Goal: Transaction & Acquisition: Obtain resource

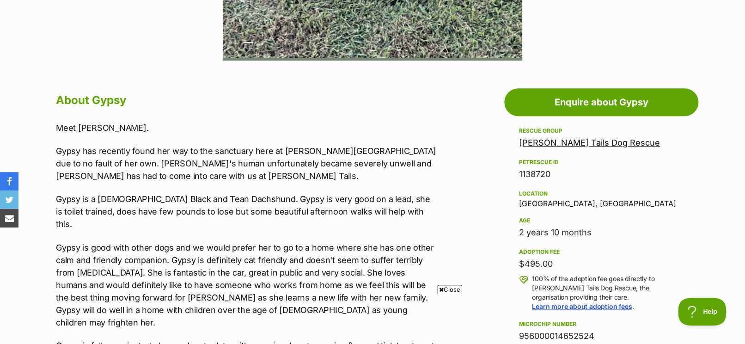
click at [599, 142] on link "Waggy Tails Dog Rescue" at bounding box center [589, 143] width 141 height 10
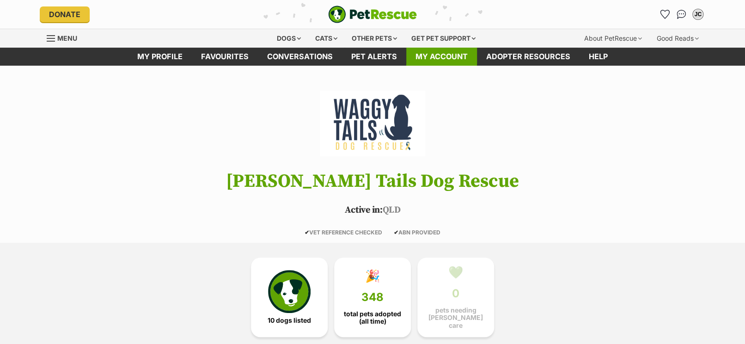
click at [443, 56] on link "My account" at bounding box center [441, 57] width 71 height 18
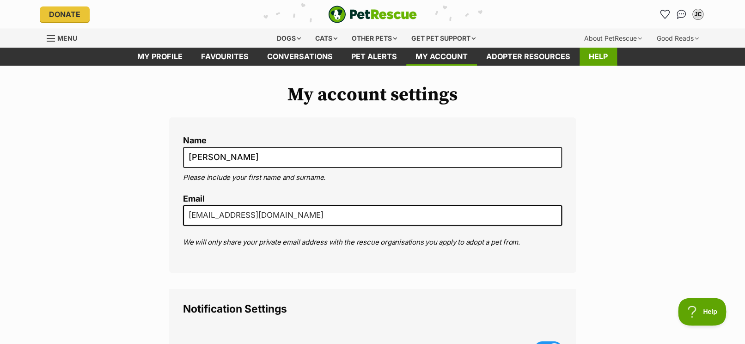
click at [601, 57] on link "Help" at bounding box center [598, 57] width 37 height 18
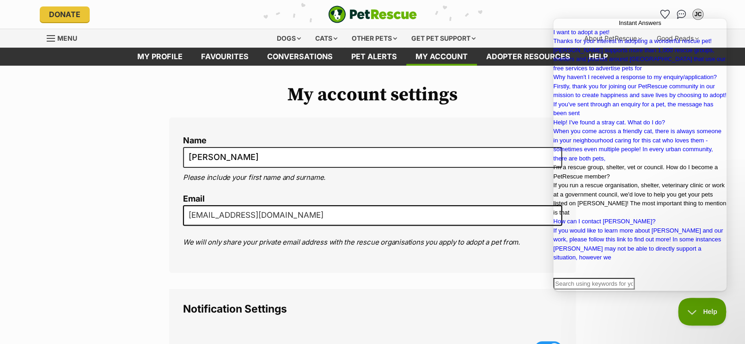
scroll to position [178, 0]
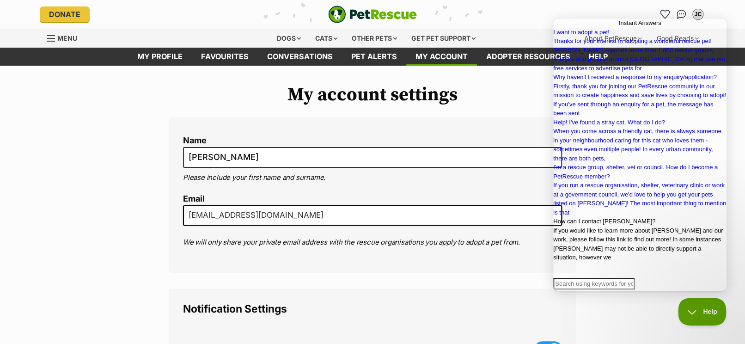
click at [631, 218] on span "How can I contact PetRescue?" at bounding box center [604, 221] width 102 height 7
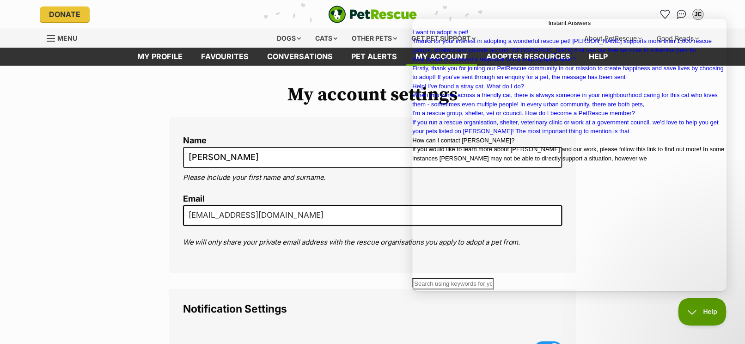
scroll to position [47, 0]
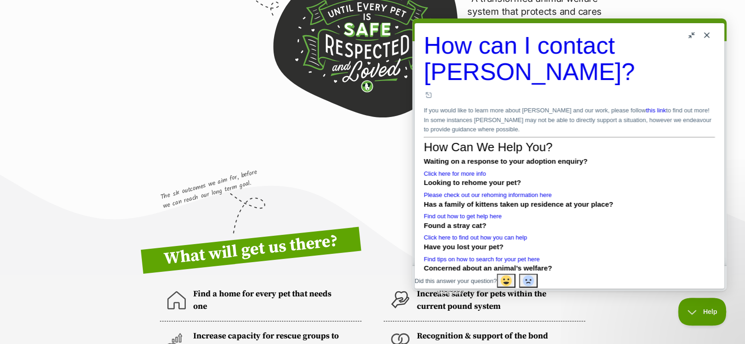
scroll to position [370, 0]
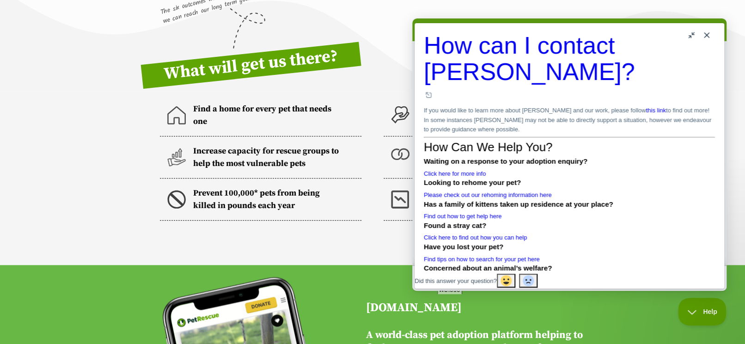
click at [486, 177] on link "Click here for more info" at bounding box center [455, 173] width 62 height 7
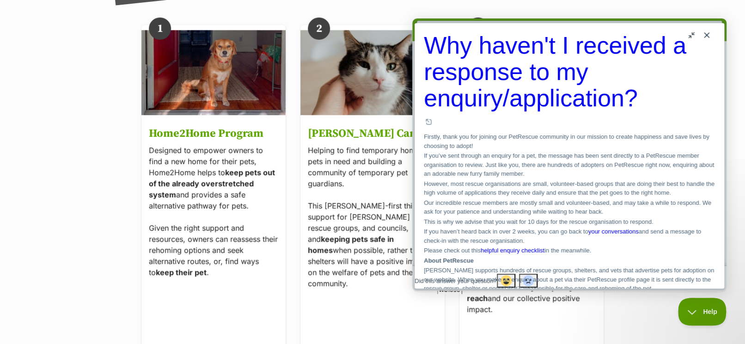
scroll to position [1602, 0]
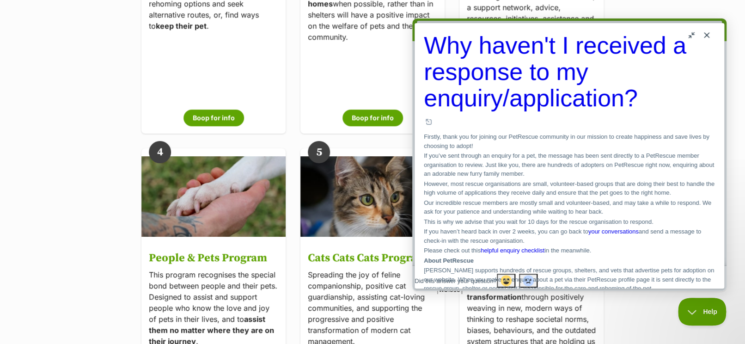
click at [544, 247] on link "helpful enquiry checklist" at bounding box center [513, 250] width 64 height 7
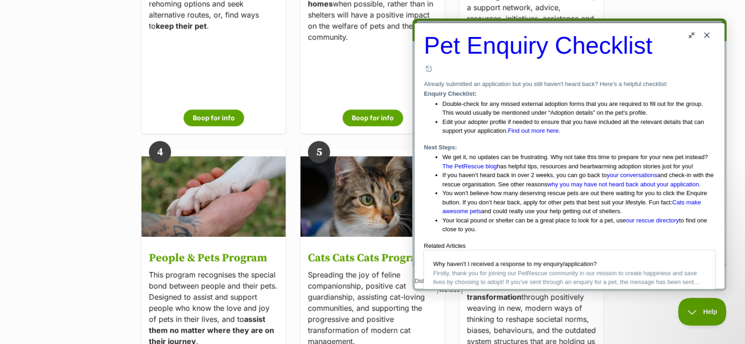
scroll to position [246, 0]
click at [626, 217] on link "our rescue directory" at bounding box center [652, 220] width 53 height 7
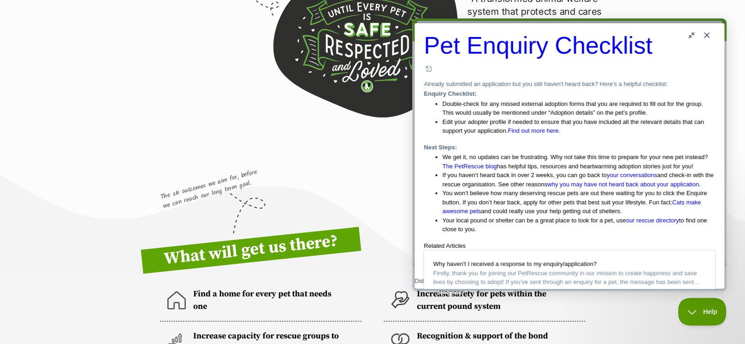
scroll to position [0, 0]
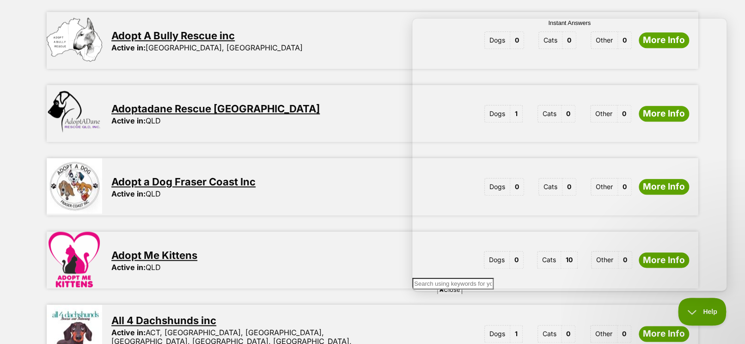
scroll to position [493, 0]
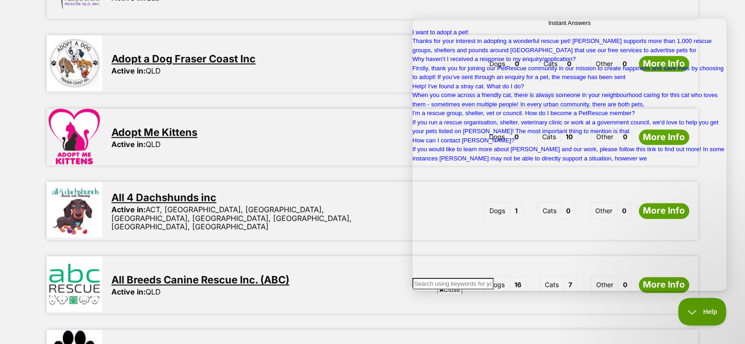
click at [171, 193] on link "All 4 Dachshunds inc" at bounding box center [163, 197] width 105 height 12
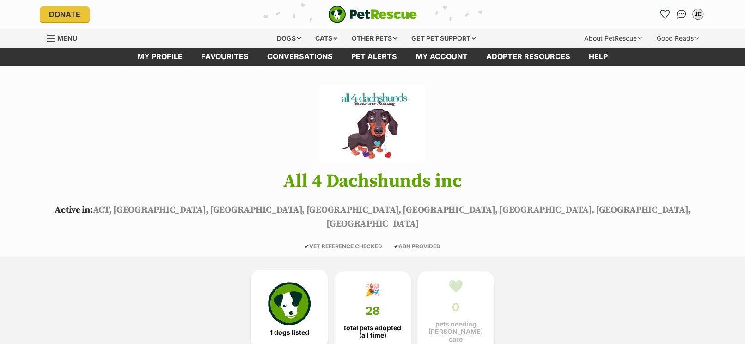
click at [287, 292] on img at bounding box center [289, 303] width 43 height 43
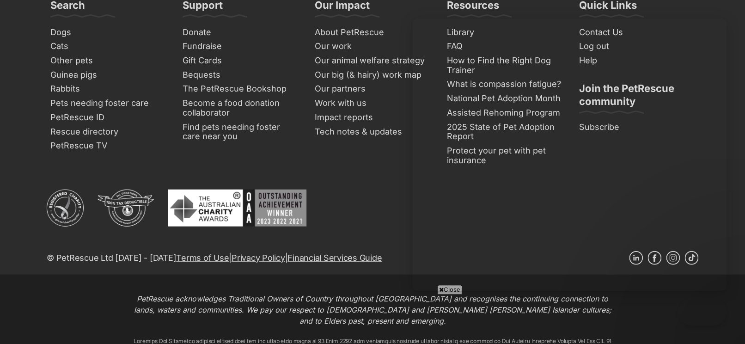
scroll to position [941, 0]
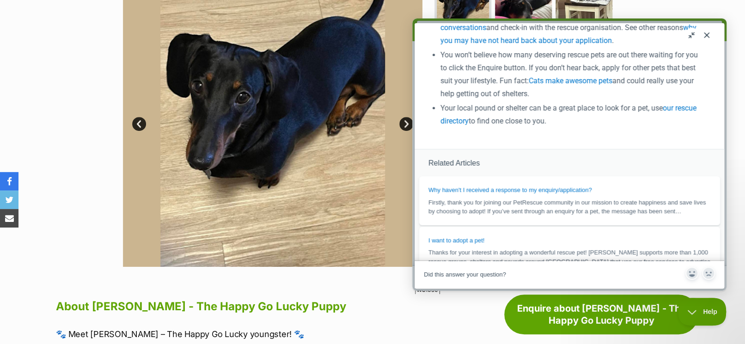
scroll to position [185, 0]
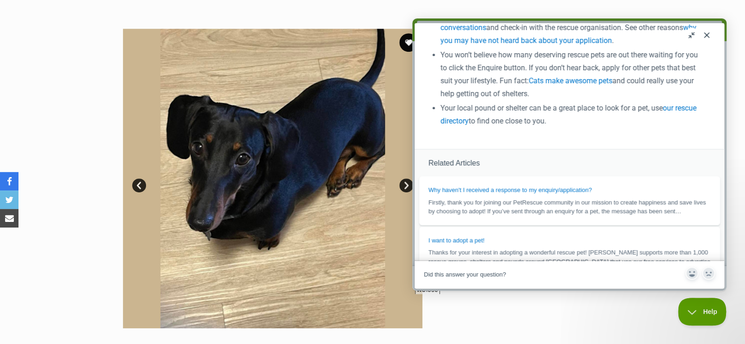
click at [709, 35] on button "Close" at bounding box center [706, 35] width 15 height 15
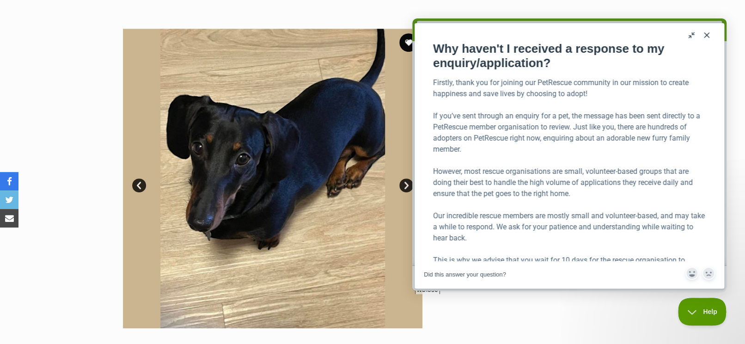
click at [707, 34] on button "Close" at bounding box center [706, 35] width 15 height 15
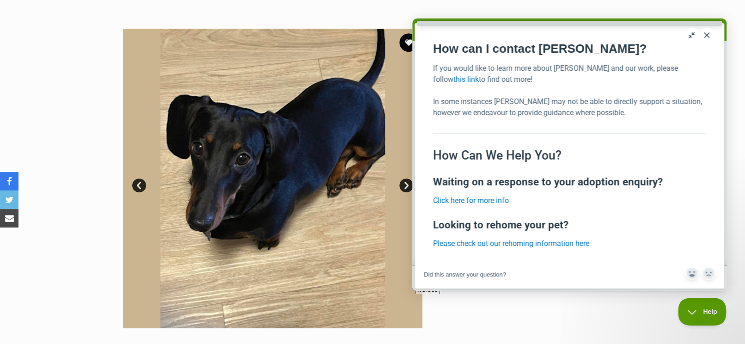
click at [706, 35] on button "Close" at bounding box center [706, 35] width 15 height 15
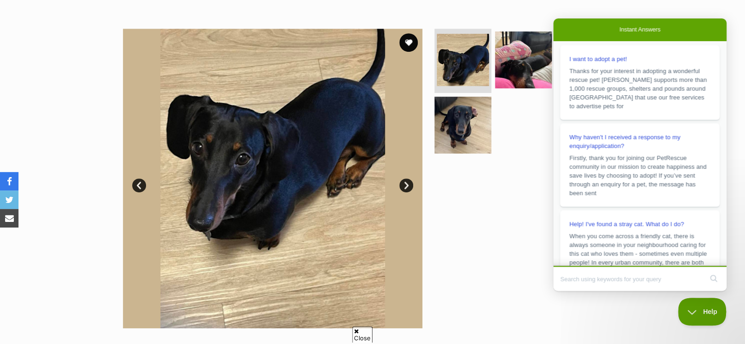
scroll to position [123, 0]
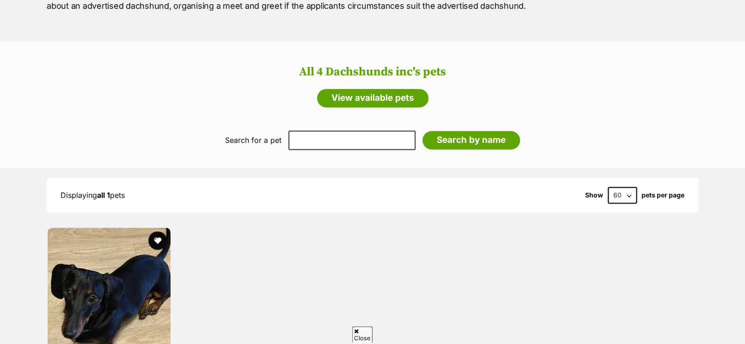
scroll to position [633, 0]
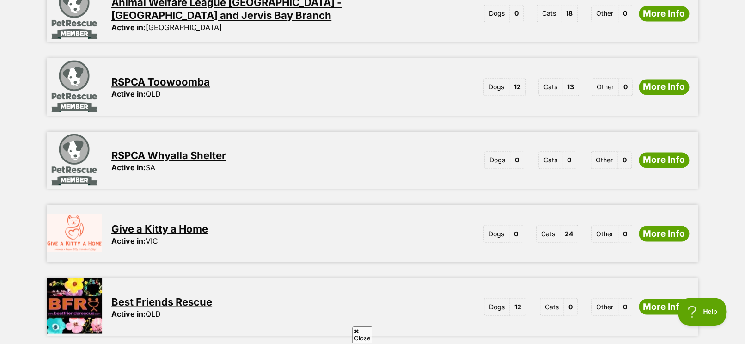
scroll to position [493, 0]
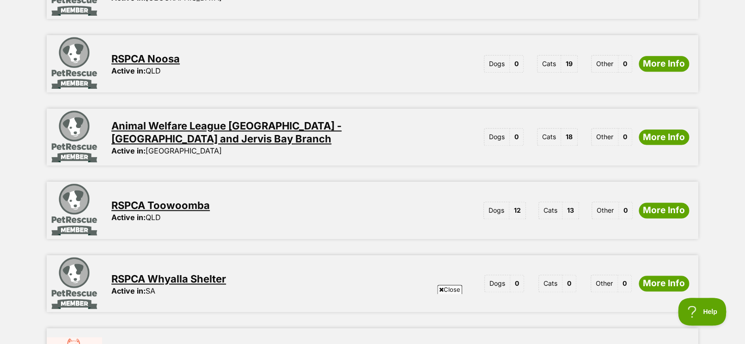
click at [181, 199] on link "RSPCA Toowoomba" at bounding box center [160, 205] width 98 height 12
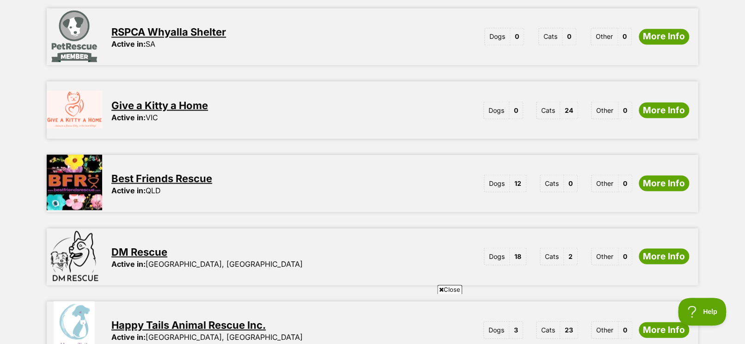
click at [199, 172] on link "Best Friends Rescue" at bounding box center [161, 178] width 101 height 12
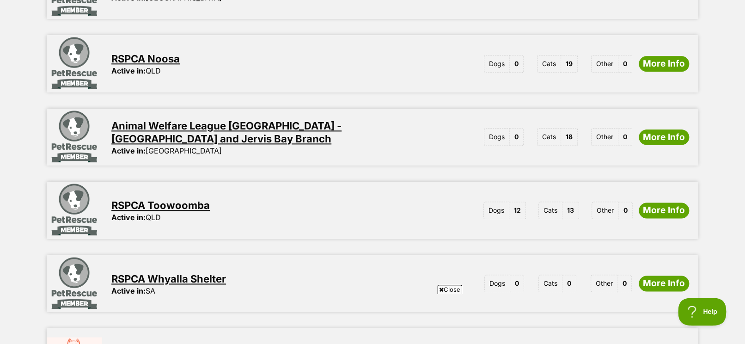
scroll to position [431, 0]
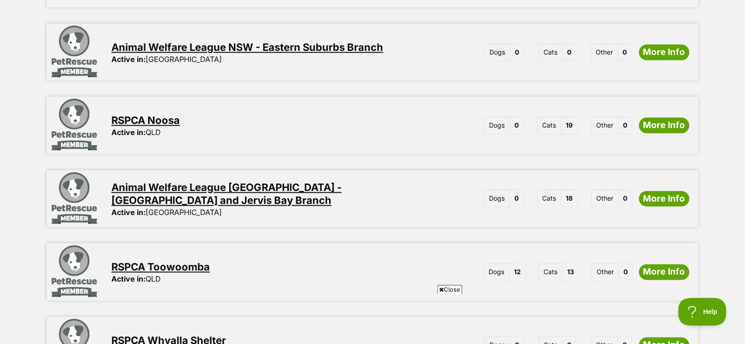
click at [167, 114] on link "RSPCA Noosa" at bounding box center [145, 120] width 68 height 12
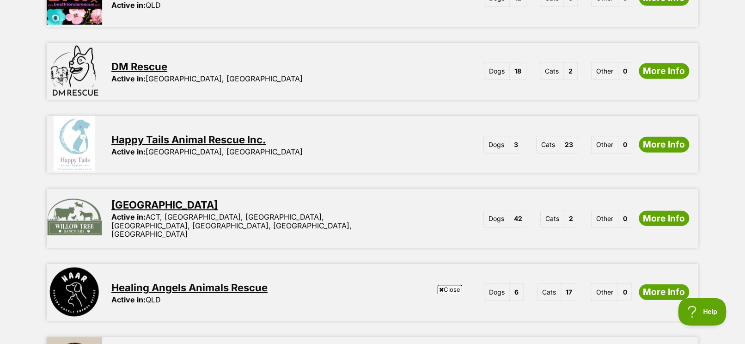
scroll to position [986, 0]
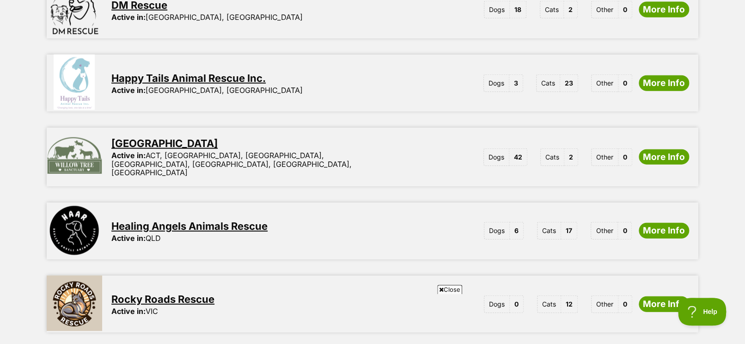
click at [258, 220] on link "Healing Angels Animals Rescue" at bounding box center [189, 226] width 156 height 12
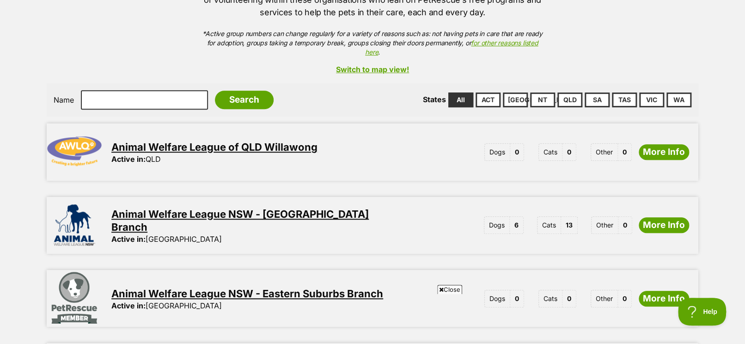
scroll to position [0, 0]
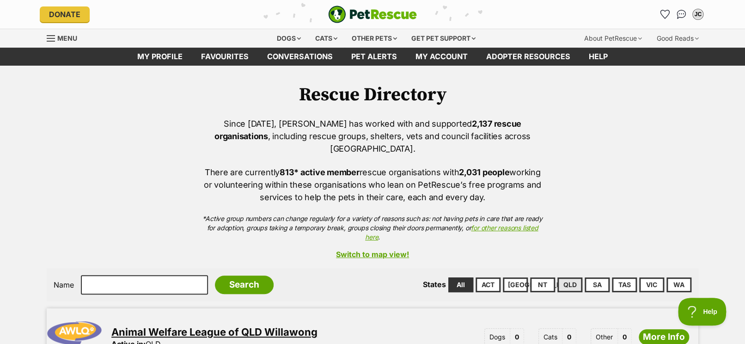
click at [573, 277] on link "QLD" at bounding box center [569, 284] width 25 height 15
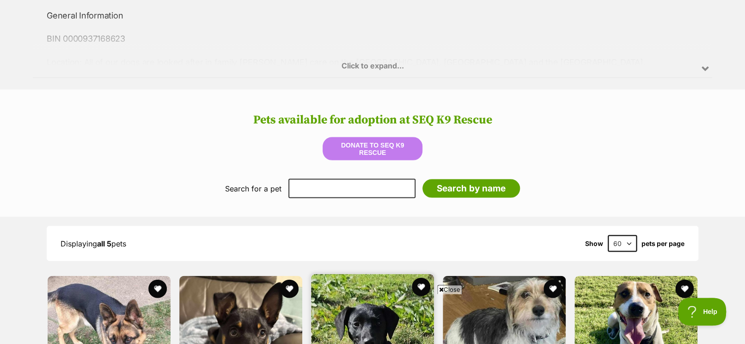
scroll to position [899, 0]
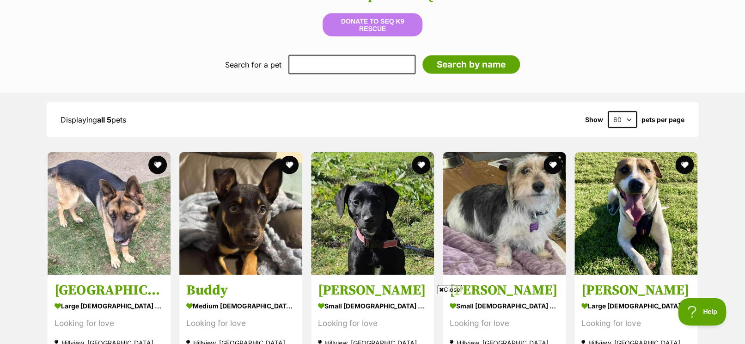
click at [619, 119] on select "60 120" at bounding box center [622, 119] width 29 height 17
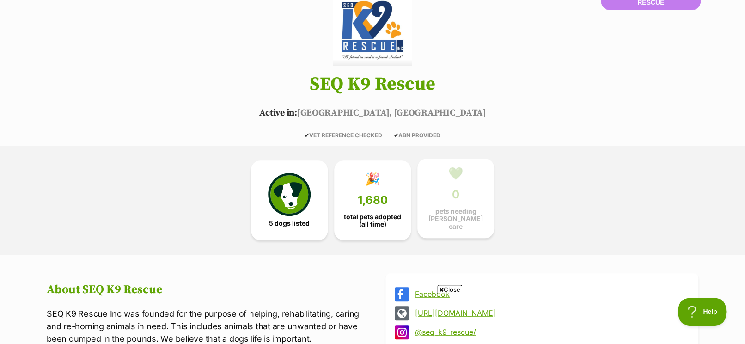
scroll to position [0, 0]
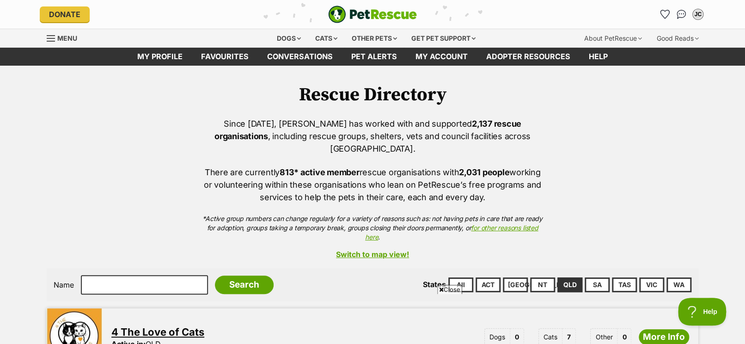
scroll to position [246, 0]
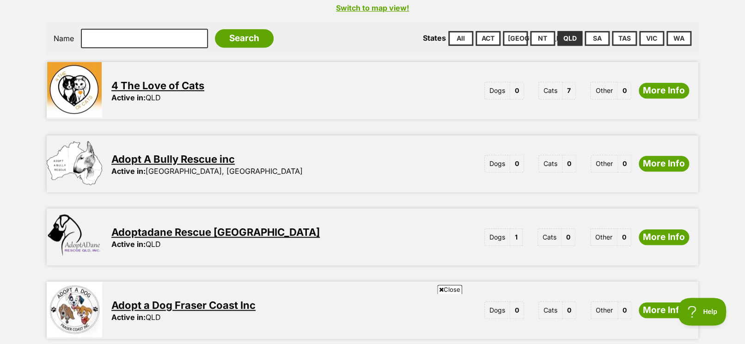
click at [514, 228] on span "1" at bounding box center [516, 237] width 12 height 18
click at [232, 226] on link "Adoptadane Rescue [GEOGRAPHIC_DATA]" at bounding box center [215, 232] width 208 height 12
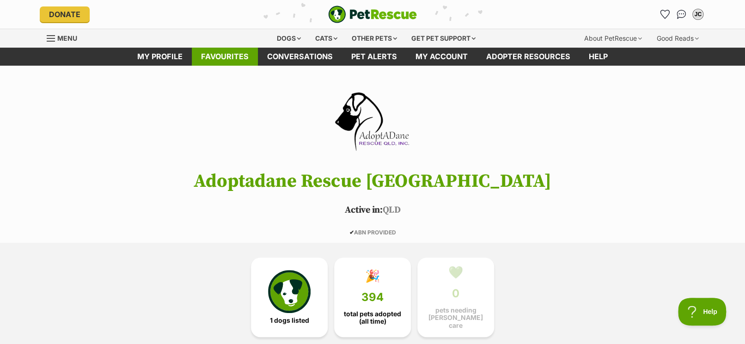
click at [226, 55] on link "Favourites" at bounding box center [225, 57] width 66 height 18
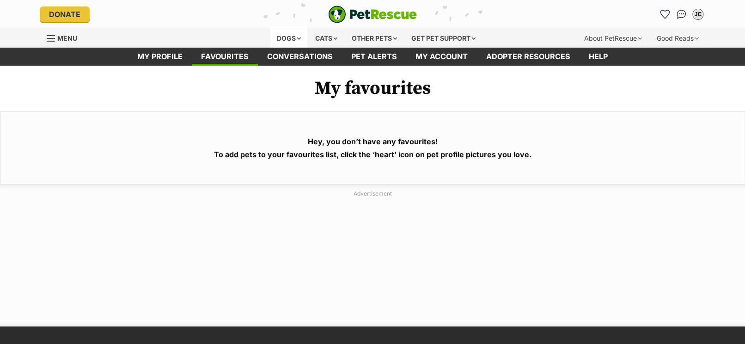
click at [287, 37] on div "Dogs" at bounding box center [288, 38] width 37 height 18
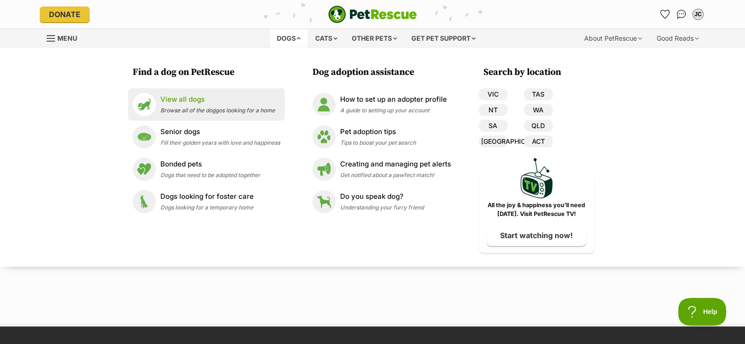
click at [183, 109] on span "Browse all of the doggos looking for a home" at bounding box center [217, 110] width 115 height 7
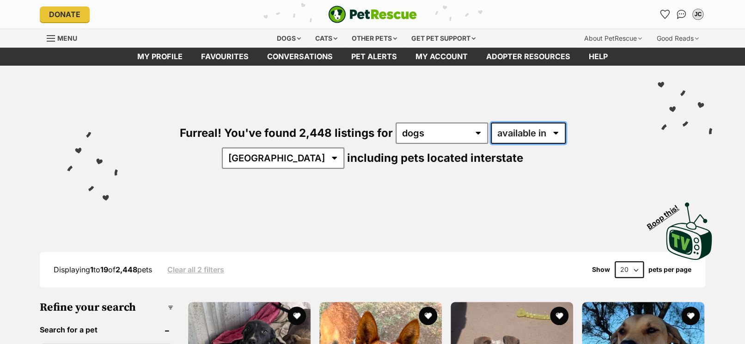
click at [495, 132] on select "available in located in" at bounding box center [528, 132] width 75 height 21
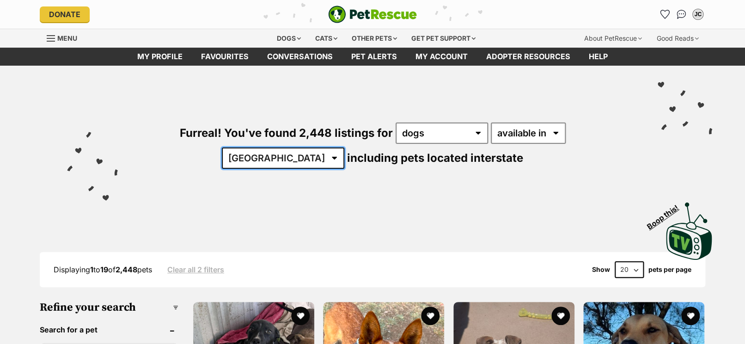
click at [344, 147] on select "Australia ACT NSW NT QLD SA TAS VIC WA" at bounding box center [283, 157] width 122 height 21
select select "QLD"
click at [344, 147] on select "Australia ACT NSW NT QLD SA TAS VIC WA" at bounding box center [283, 157] width 122 height 21
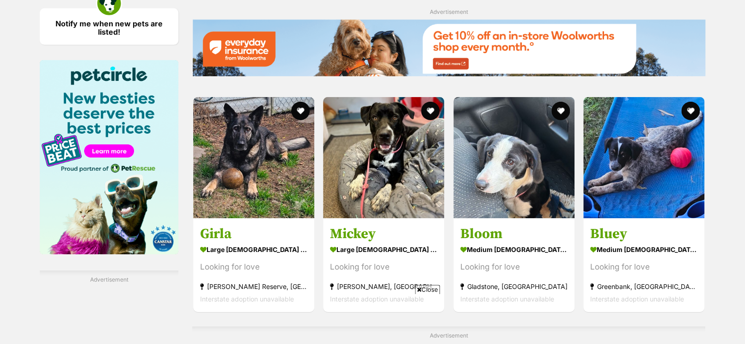
scroll to position [1602, 0]
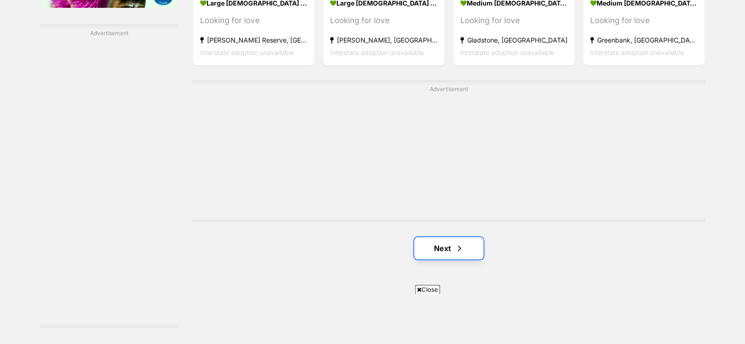
click at [444, 247] on link "Next" at bounding box center [448, 248] width 69 height 22
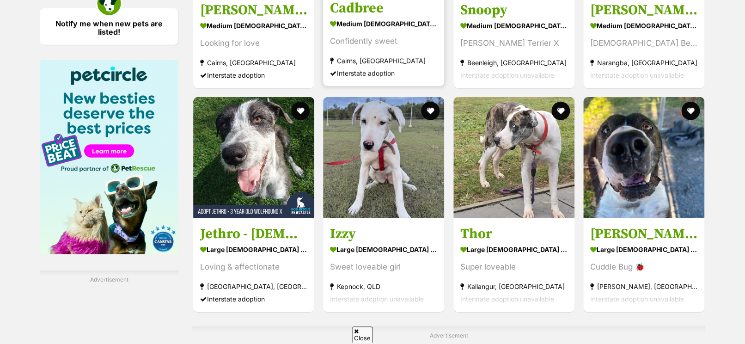
scroll to position [1602, 0]
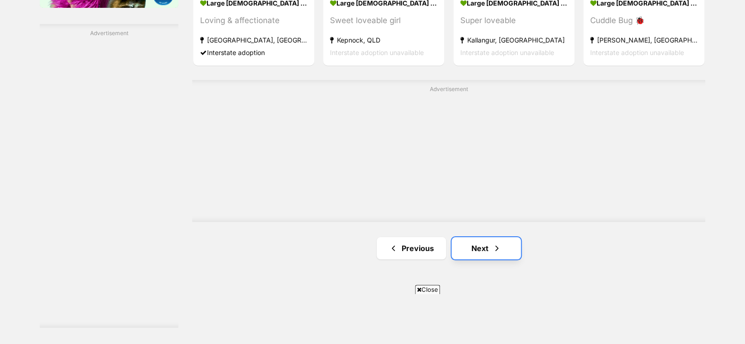
click at [479, 248] on link "Next" at bounding box center [486, 248] width 69 height 22
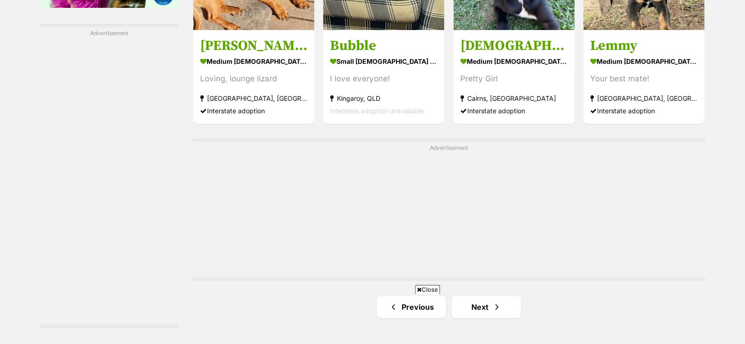
scroll to position [1787, 0]
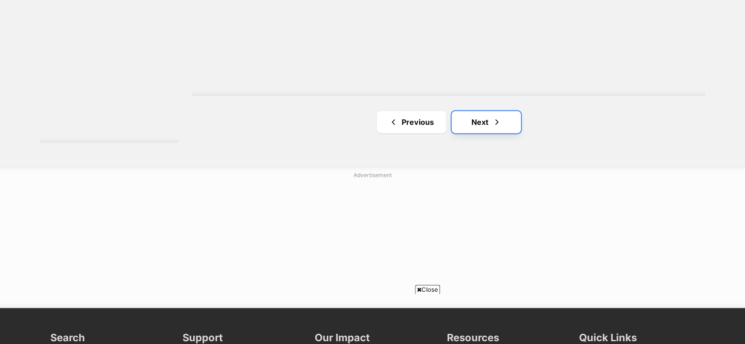
click at [479, 122] on link "Next" at bounding box center [486, 122] width 69 height 22
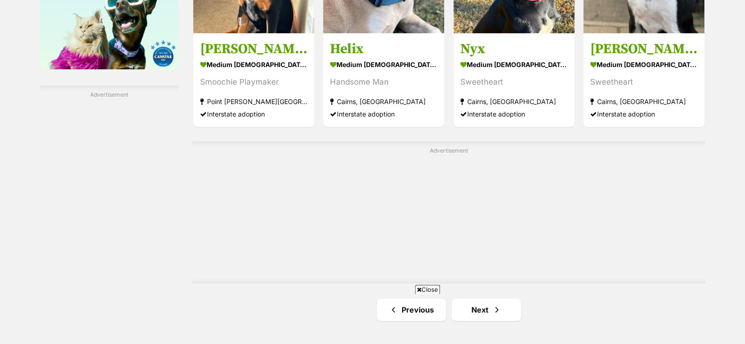
scroll to position [1664, 0]
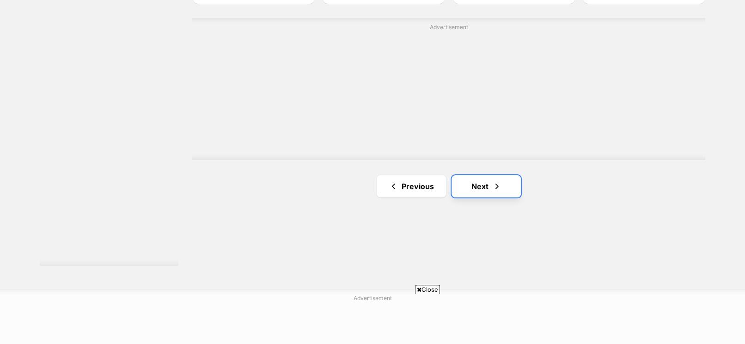
click at [476, 184] on link "Next" at bounding box center [486, 186] width 69 height 22
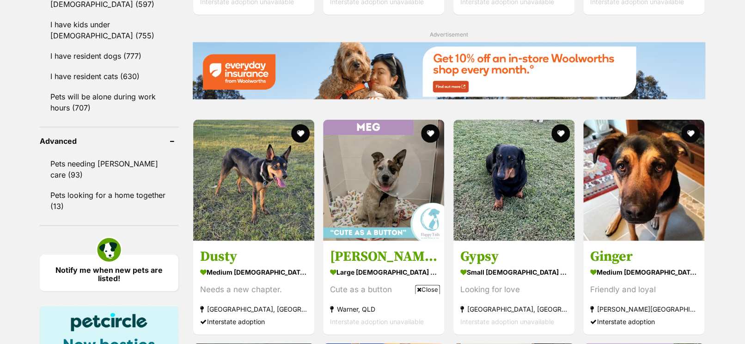
scroll to position [1171, 0]
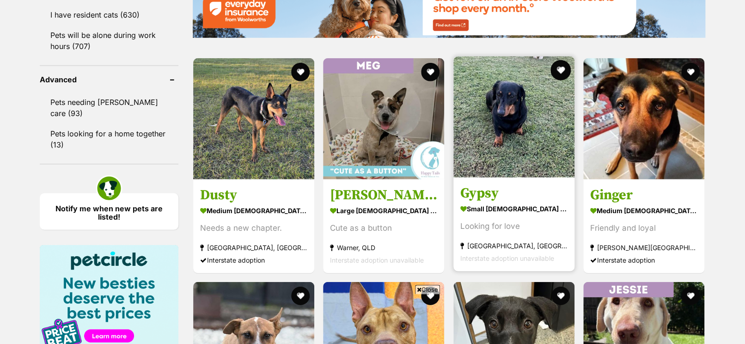
click at [562, 70] on button "favourite" at bounding box center [561, 70] width 20 height 20
click at [507, 112] on img at bounding box center [513, 116] width 121 height 121
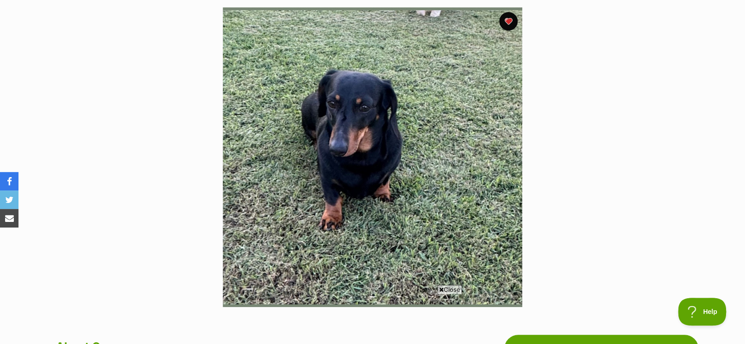
scroll to position [246, 0]
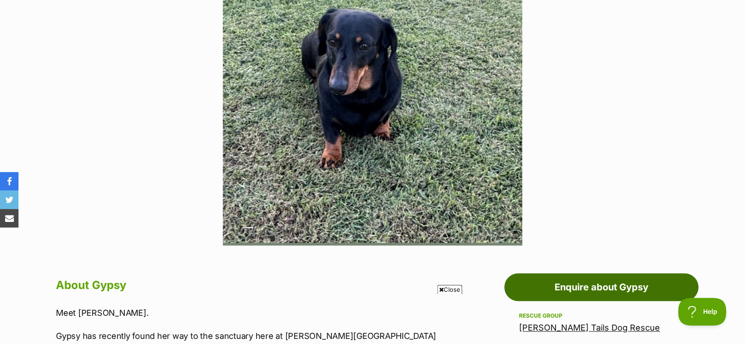
click at [609, 287] on link "Enquire about Gypsy" at bounding box center [601, 287] width 194 height 28
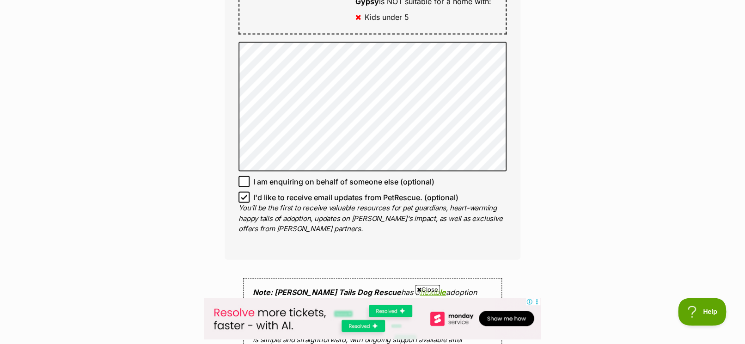
drag, startPoint x: 507, startPoint y: 82, endPoint x: 583, endPoint y: 113, distance: 82.9
click at [583, 113] on div "Enquire about Gypsy 0467191925 Send an enquiry via the form below or phone us o…" at bounding box center [372, 58] width 745 height 1302
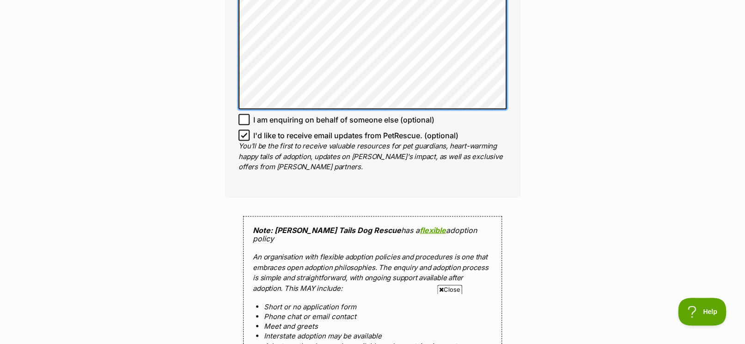
scroll to position [986, 0]
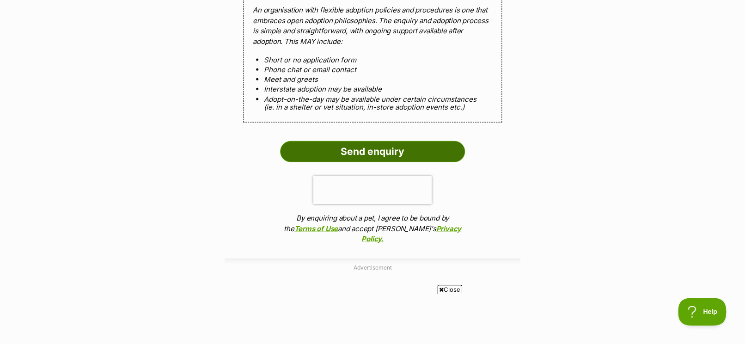
click at [391, 141] on input "Send enquiry" at bounding box center [372, 151] width 185 height 21
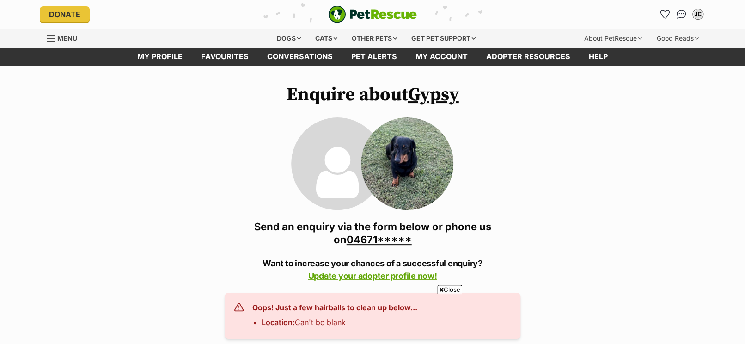
scroll to position [61, 0]
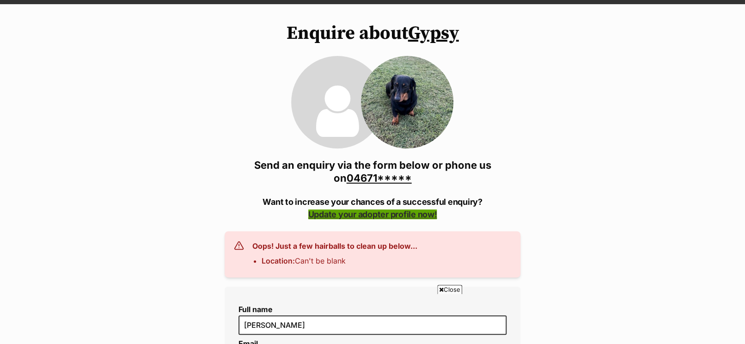
click at [403, 214] on link "Update your adopter profile now!" at bounding box center [372, 214] width 129 height 10
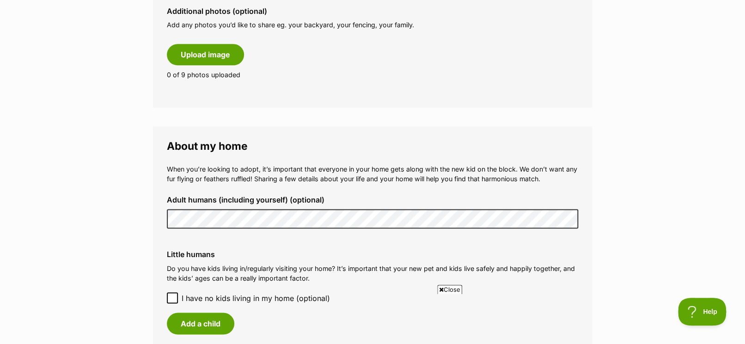
scroll to position [616, 0]
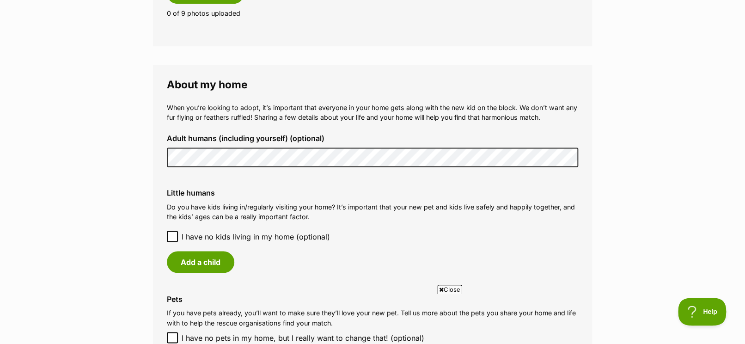
click at [170, 236] on icon at bounding box center [172, 236] width 6 height 6
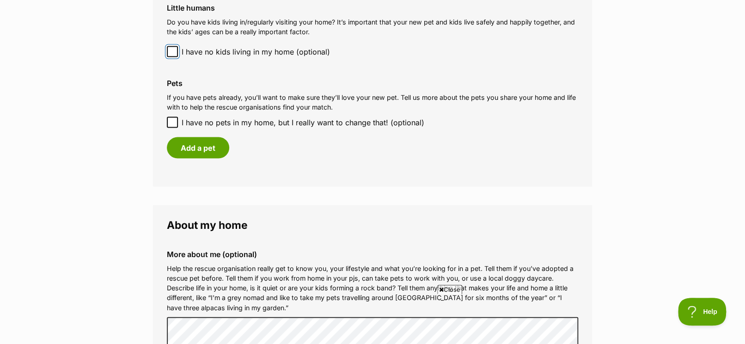
scroll to position [862, 0]
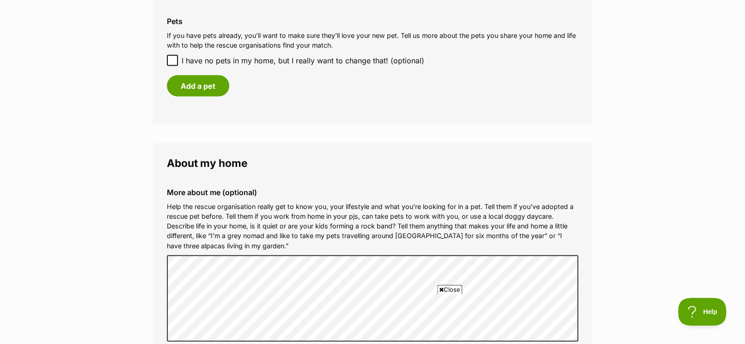
click at [259, 81] on div "Add a pet" at bounding box center [372, 85] width 411 height 21
click at [204, 95] on button "Add a pet" at bounding box center [198, 85] width 62 height 21
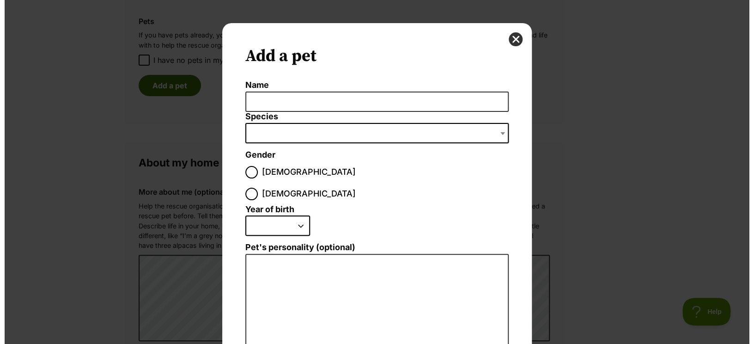
scroll to position [0, 0]
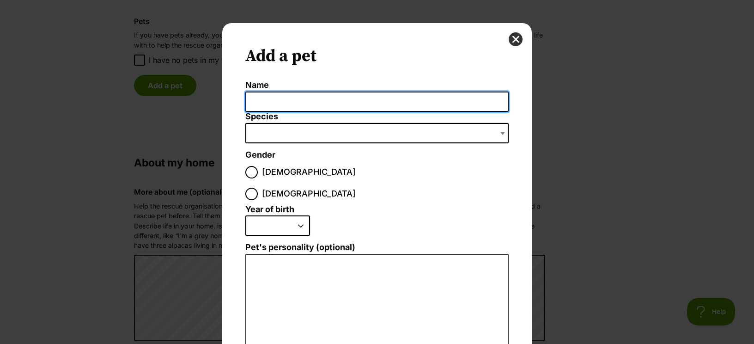
drag, startPoint x: 383, startPoint y: 105, endPoint x: 384, endPoint y: 100, distance: 5.6
click at [384, 104] on input "Name" at bounding box center [376, 102] width 263 height 21
type input "Kitty"
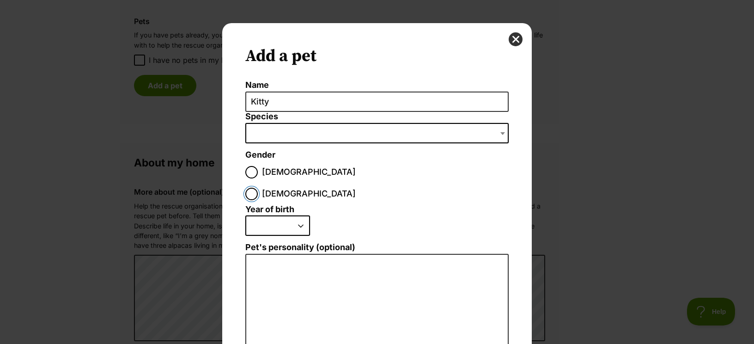
click at [258, 188] on input "[DEMOGRAPHIC_DATA]" at bounding box center [251, 194] width 12 height 12
radio input "true"
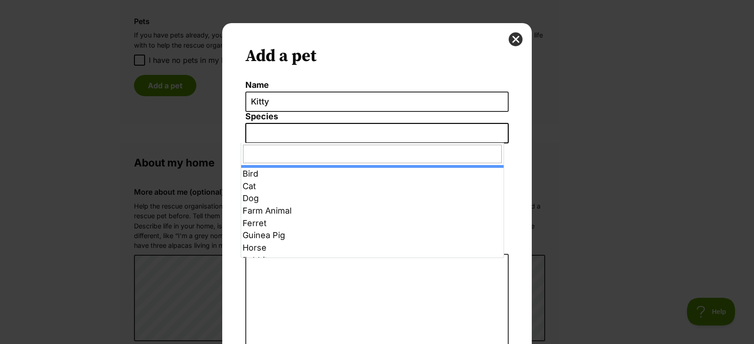
click at [334, 131] on span "Dialog Window - Close (Press escape to close)" at bounding box center [376, 133] width 263 height 20
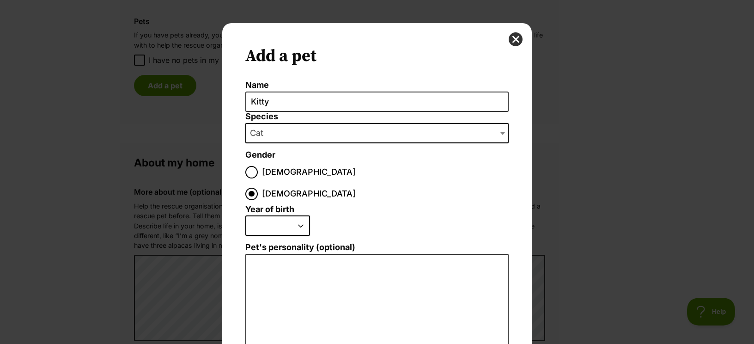
select select "2"
click at [258, 188] on input "[DEMOGRAPHIC_DATA]" at bounding box center [251, 194] width 12 height 12
click at [297, 215] on select "2025 2024 2023 2022 2021 2020 2019 2018 2017 2016 2015 2014 2013 2012 2011 2010…" at bounding box center [277, 225] width 65 height 20
select select "2020"
click at [245, 215] on select "2025 2024 2023 2022 2021 2020 2019 2018 2017 2016 2015 2014 2013 2012 2011 2010…" at bounding box center [277, 225] width 65 height 20
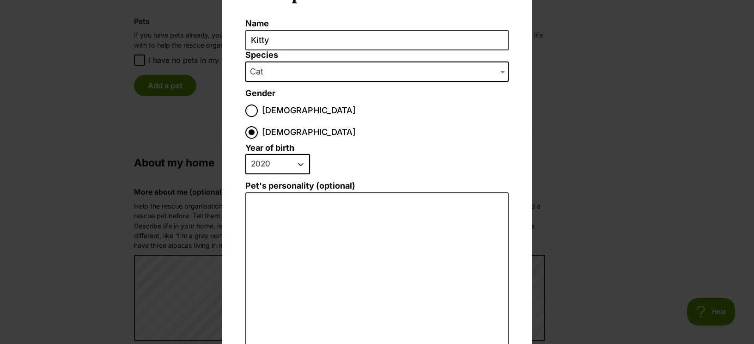
scroll to position [123, 0]
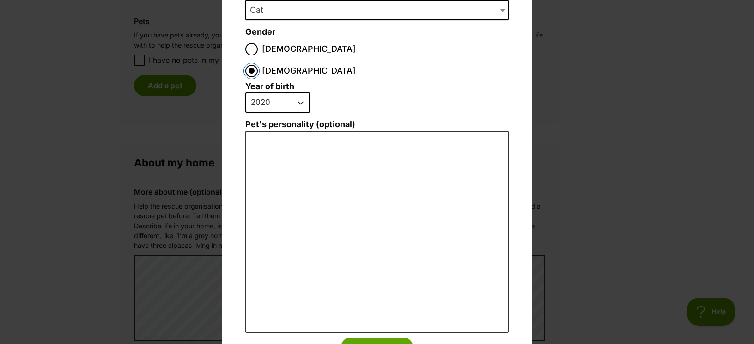
click at [258, 65] on input "[DEMOGRAPHIC_DATA]" at bounding box center [251, 71] width 12 height 12
click at [314, 65] on span "Female" at bounding box center [309, 71] width 94 height 12
click at [258, 65] on input "Female" at bounding box center [251, 71] width 12 height 12
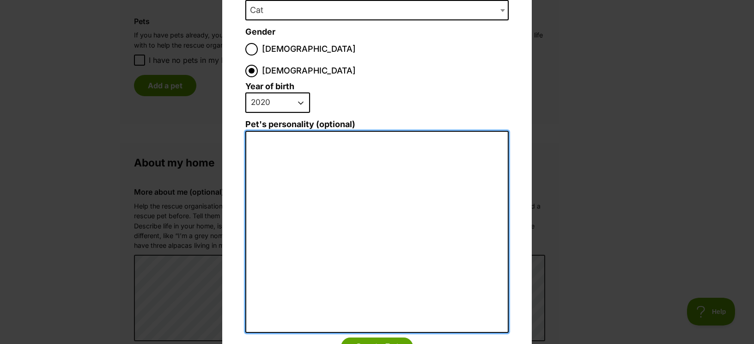
click at [330, 131] on textarea "Pet's personality (optional)" at bounding box center [376, 232] width 263 height 202
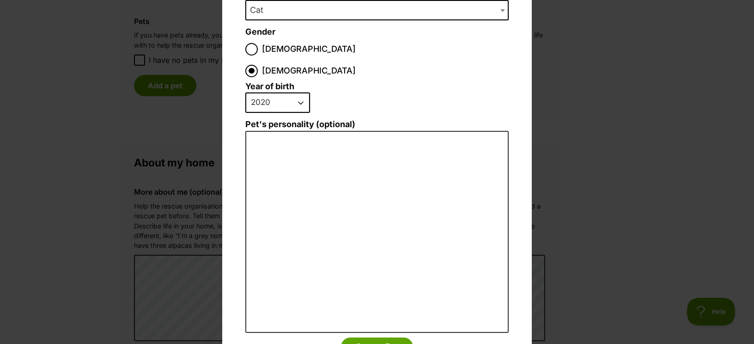
click at [473, 9] on span "Cat" at bounding box center [376, 10] width 263 height 20
click at [365, 6] on span "Cat" at bounding box center [376, 10] width 263 height 20
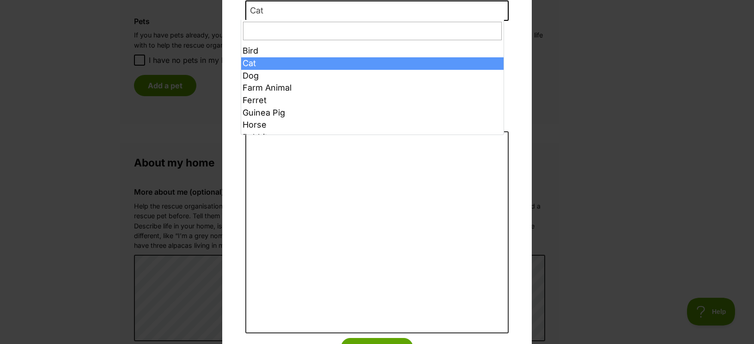
scroll to position [0, 0]
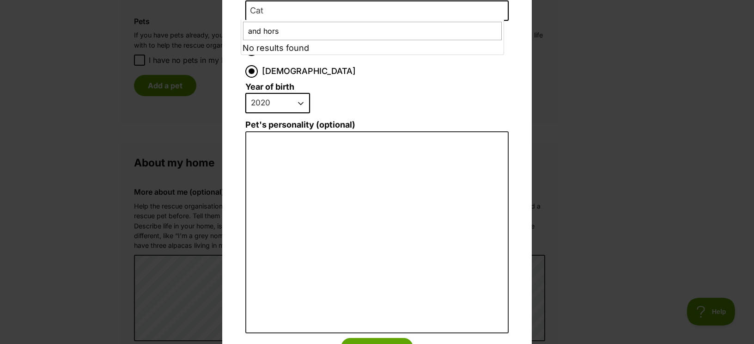
type input "and horse"
click at [487, 93] on li "2025 2024 2023 2022 2021 2020 2019 2018 2017 2016 2015 2014 2013 2012 2011 2010…" at bounding box center [374, 106] width 259 height 27
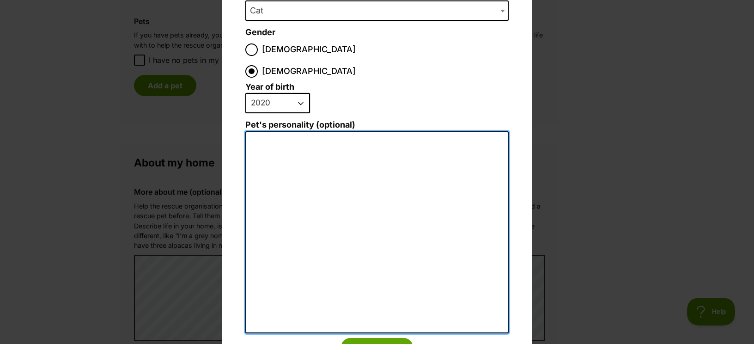
click at [396, 131] on textarea "Pet's personality (optional)" at bounding box center [376, 232] width 263 height 202
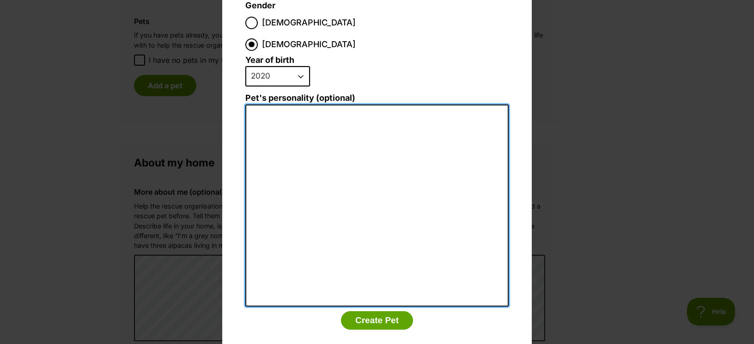
click at [442, 104] on textarea "Pet's personality (optional)" at bounding box center [376, 205] width 263 height 202
click at [300, 104] on textarea "inside cat vert vocal communicator" at bounding box center [376, 205] width 263 height 202
click at [445, 113] on textarea "inside cat very vocal communicator" at bounding box center [376, 205] width 263 height 202
click at [471, 104] on textarea "inside cat very vocal communicator" at bounding box center [376, 205] width 263 height 202
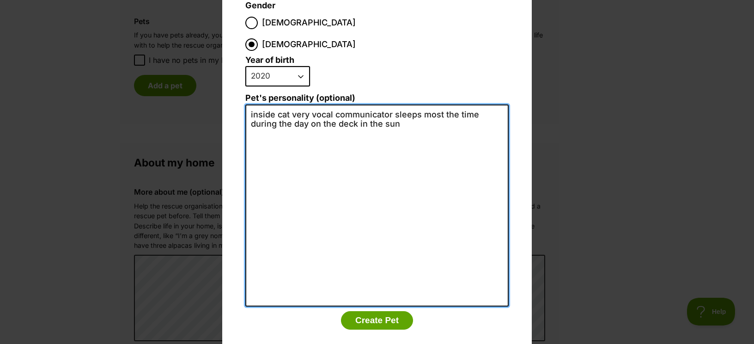
click at [274, 104] on textarea "inside cat very vocal communicator sleeps most the time during the day on the d…" at bounding box center [376, 205] width 263 height 202
click at [455, 107] on textarea "inside outside cat very vocal communicator sleeps most the time during the day …" at bounding box center [376, 205] width 263 height 202
type textarea "inside outside cat very vocal communicator sleeps most the time during the day …"
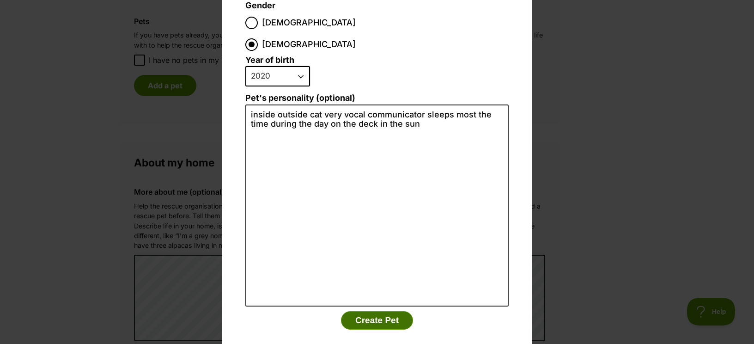
click at [372, 311] on button "Create Pet" at bounding box center [377, 320] width 72 height 18
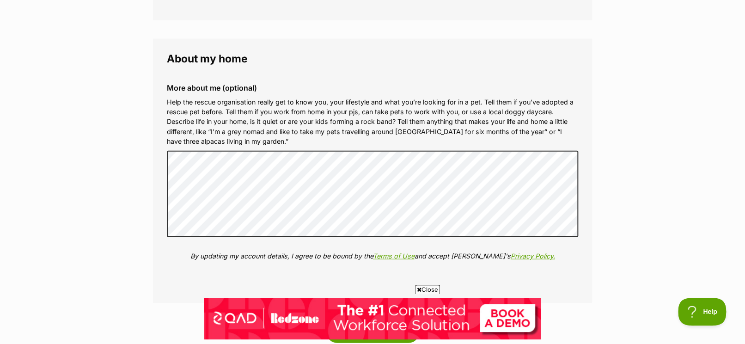
scroll to position [1170, 0]
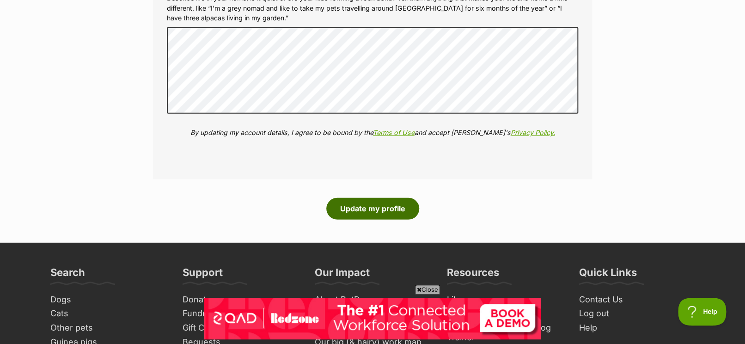
click at [392, 207] on button "Update my profile" at bounding box center [372, 208] width 93 height 21
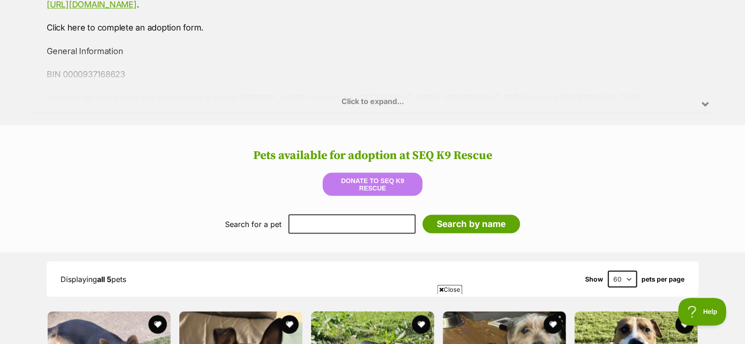
scroll to position [862, 0]
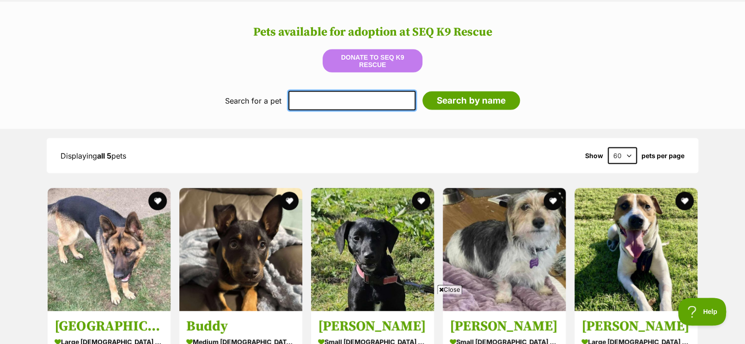
click at [397, 98] on input "text" at bounding box center [351, 100] width 127 height 19
type input "dachshund"
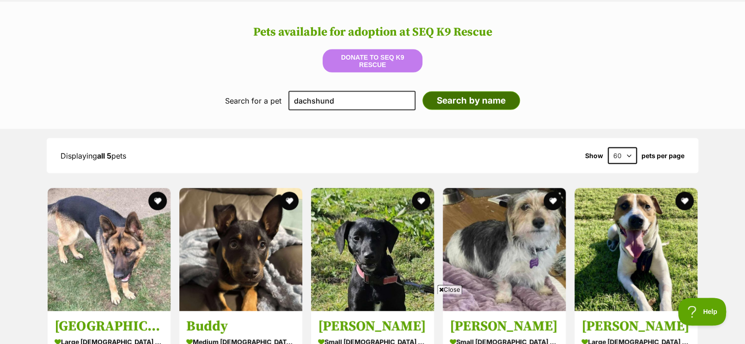
click at [483, 96] on input "Search by name" at bounding box center [471, 101] width 98 height 18
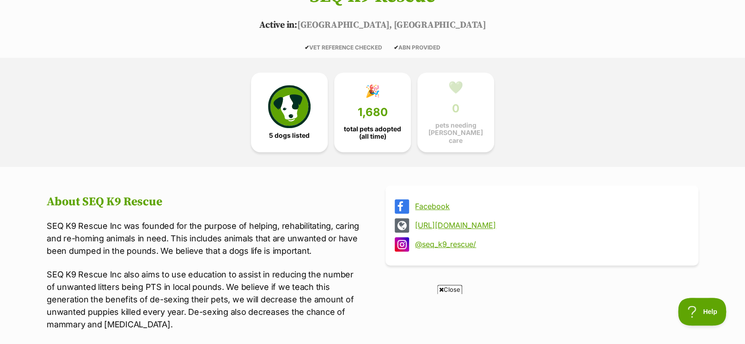
scroll to position [0, 0]
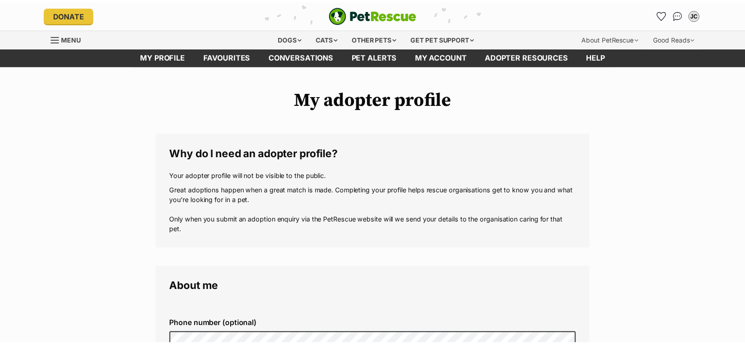
scroll to position [1120, 0]
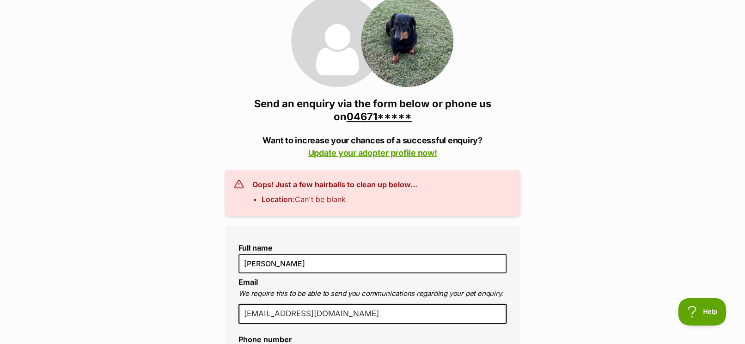
click at [393, 114] on link "04671*****" at bounding box center [379, 116] width 65 height 12
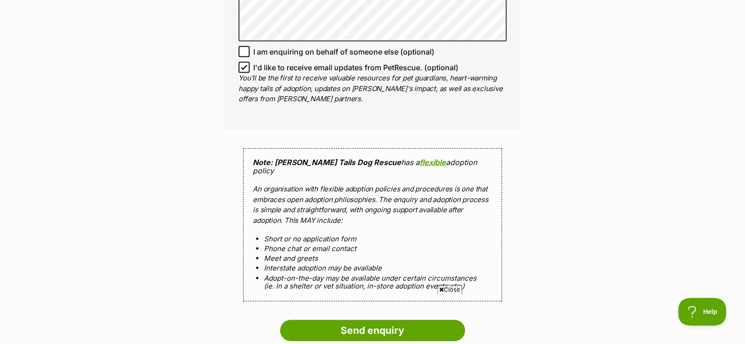
scroll to position [986, 0]
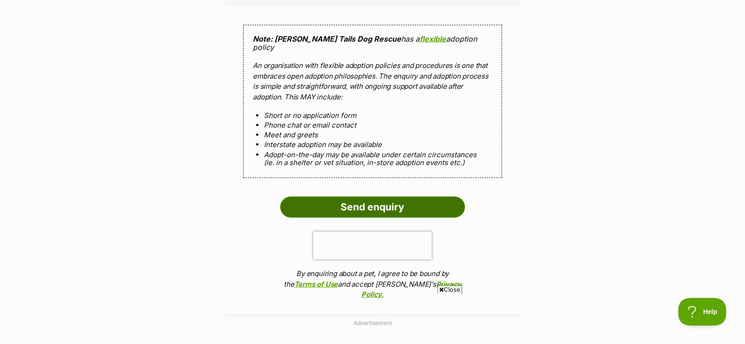
click at [383, 196] on input "Send enquiry" at bounding box center [372, 206] width 185 height 21
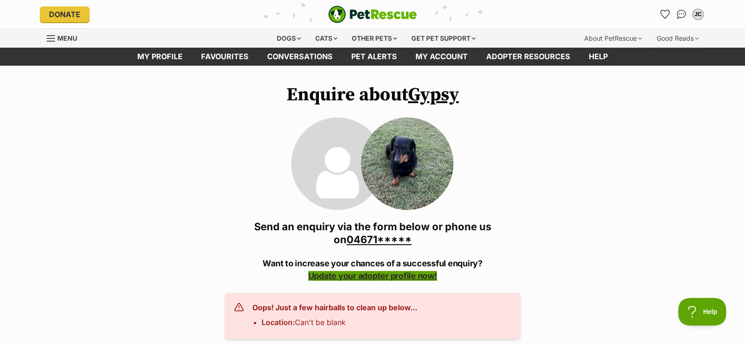
click at [373, 275] on link "Update your adopter profile now!" at bounding box center [372, 276] width 129 height 10
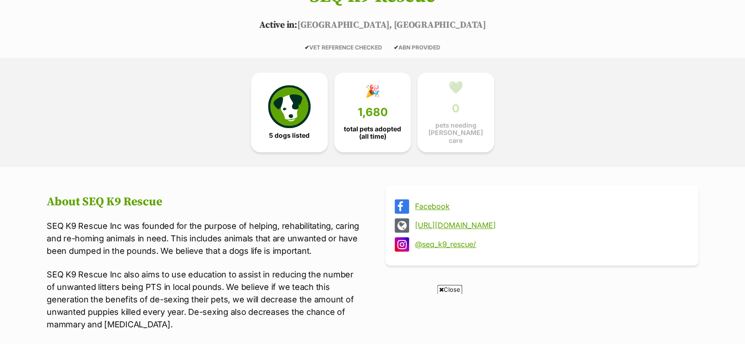
click at [434, 202] on link "Facebook" at bounding box center [550, 206] width 270 height 8
